Goal: Task Accomplishment & Management: Manage account settings

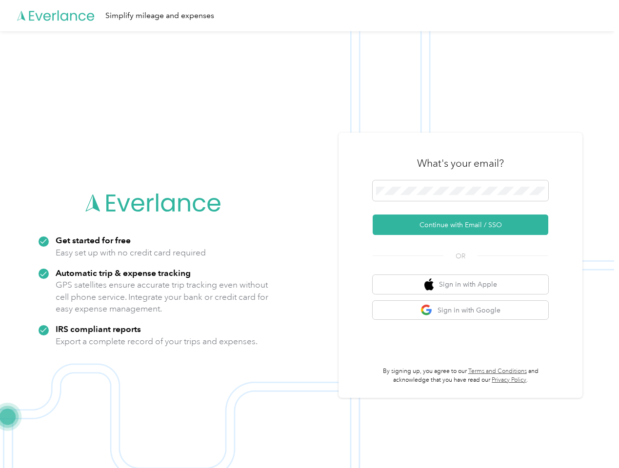
click at [309, 234] on img at bounding box center [307, 265] width 614 height 468
click at [309, 16] on div "Simplify mileage and expenses" at bounding box center [307, 15] width 614 height 31
click at [464, 225] on button "Continue with Email / SSO" at bounding box center [461, 225] width 176 height 20
click at [464, 284] on button "Sign in with Apple" at bounding box center [461, 284] width 176 height 19
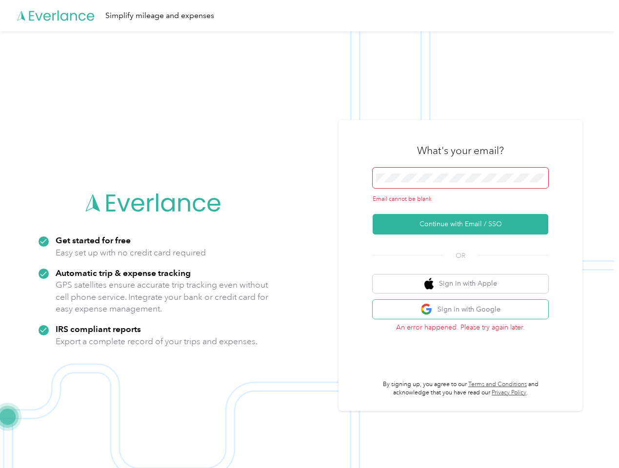
click at [464, 310] on button "Sign in with Google" at bounding box center [461, 309] width 176 height 19
